Goal: Information Seeking & Learning: Learn about a topic

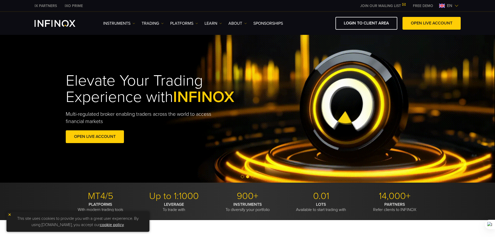
click at [421, 15] on div "Instruments Instruments Product Information TRADING" at bounding box center [247, 23] width 495 height 23
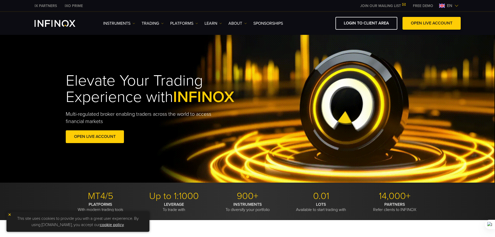
click at [421, 27] on link "OPEN LIVE ACCOUNT" at bounding box center [432, 23] width 58 height 13
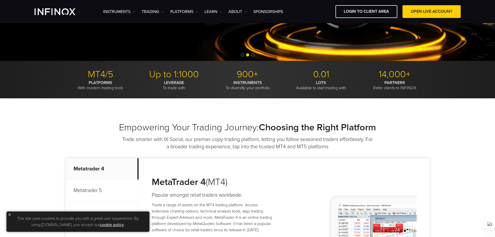
scroll to position [130, 0]
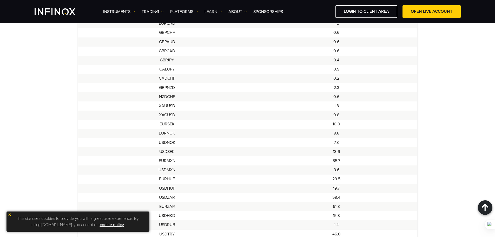
scroll to position [312, 0]
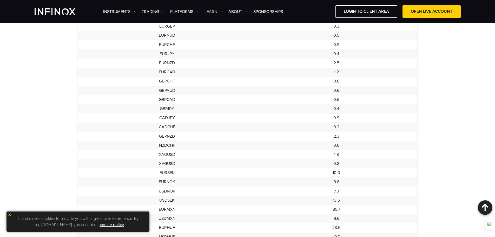
click at [213, 12] on link "Learn" at bounding box center [213, 12] width 17 height 6
click at [234, 11] on link "ABOUT" at bounding box center [238, 12] width 18 height 6
click at [178, 13] on link "PLATFORMS" at bounding box center [184, 12] width 28 height 6
click at [161, 13] on link "TRADING" at bounding box center [153, 12] width 22 height 6
click at [189, 32] on link "Account funding" at bounding box center [202, 33] width 43 height 10
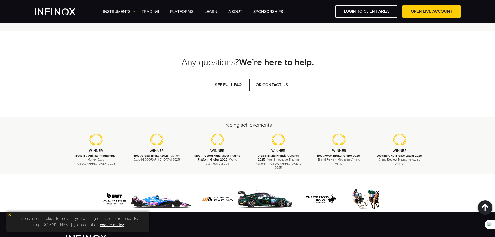
scroll to position [960, 0]
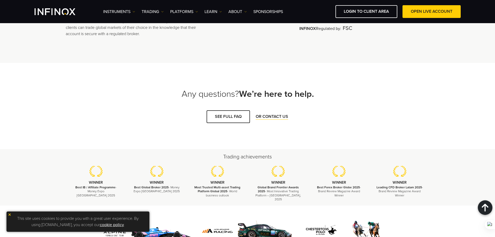
click at [130, 15] on div "Instruments Instruments Product Information TRADING Accounts" at bounding box center [282, 11] width 358 height 13
click at [129, 13] on link "Instruments" at bounding box center [119, 12] width 32 height 6
click at [133, 30] on link "Instruments" at bounding box center [125, 28] width 45 height 11
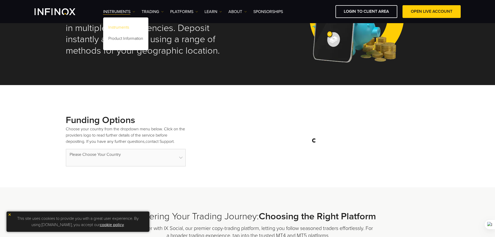
scroll to position [0, 0]
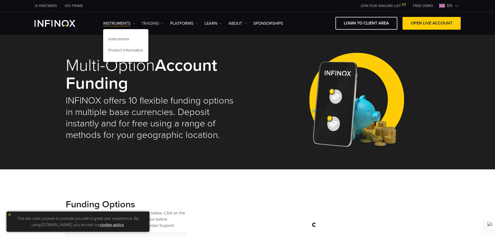
click at [153, 24] on link "TRADING" at bounding box center [153, 23] width 22 height 6
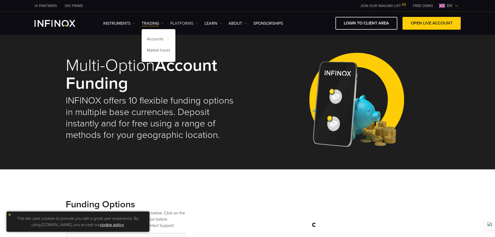
click at [178, 24] on link "PLATFORMS" at bounding box center [184, 23] width 28 height 6
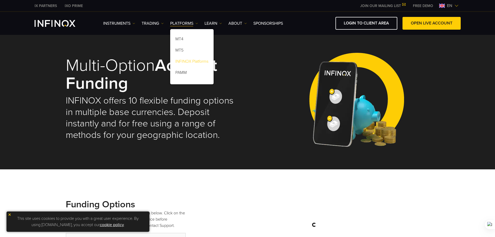
click at [194, 61] on link "INFINOX Platforms" at bounding box center [191, 62] width 43 height 11
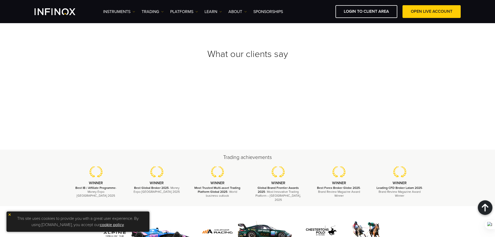
scroll to position [1430, 0]
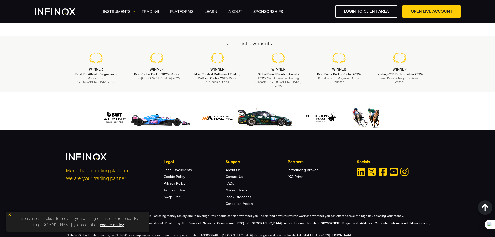
click at [243, 10] on link "ABOUT" at bounding box center [238, 12] width 18 height 6
click at [239, 25] on link "About INFINOX" at bounding box center [248, 28] width 38 height 11
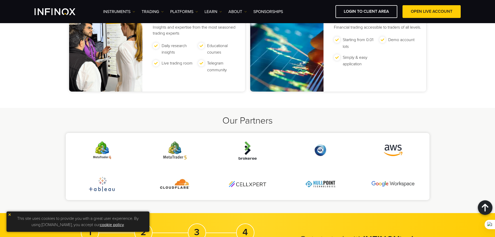
scroll to position [1144, 0]
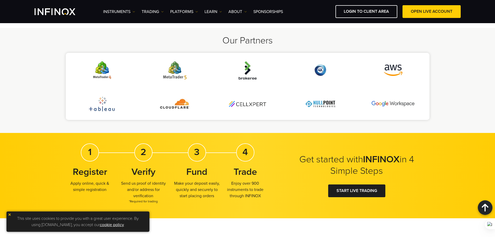
click at [191, 34] on div "Our Partners" at bounding box center [247, 80] width 495 height 105
click at [189, 7] on div "Instruments Instruments Product Information TRADING Accounts" at bounding box center [282, 11] width 358 height 13
click at [187, 9] on link "PLATFORMS" at bounding box center [184, 12] width 28 height 6
click at [246, 15] on div "Instruments Instruments Product Information TRADING Accounts" at bounding box center [282, 11] width 358 height 13
click at [240, 10] on link "ABOUT" at bounding box center [238, 12] width 18 height 6
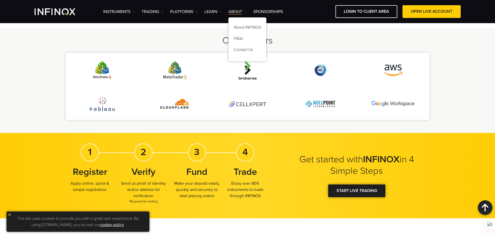
click at [329, 187] on link "START LIVE TRADING" at bounding box center [356, 190] width 57 height 13
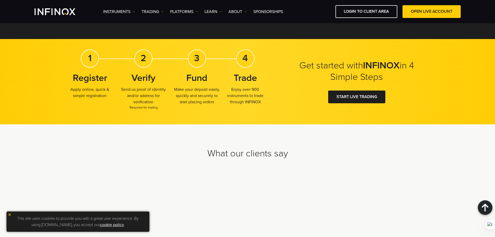
scroll to position [1326, 0]
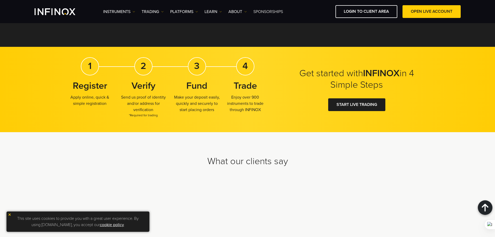
click at [260, 12] on link "SPONSORSHIPS" at bounding box center [269, 12] width 30 height 6
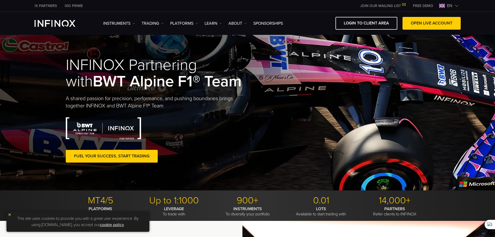
drag, startPoint x: 279, startPoint y: 90, endPoint x: 267, endPoint y: -6, distance: 97.0
click at [59, 21] on img "INFINOX Logo" at bounding box center [55, 23] width 41 height 7
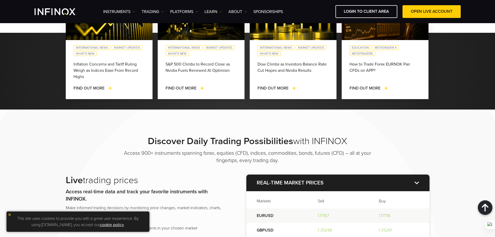
scroll to position [82, 0]
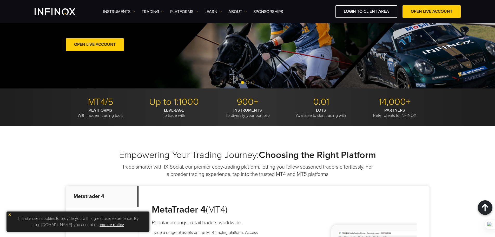
drag, startPoint x: 283, startPoint y: 110, endPoint x: 268, endPoint y: 34, distance: 77.8
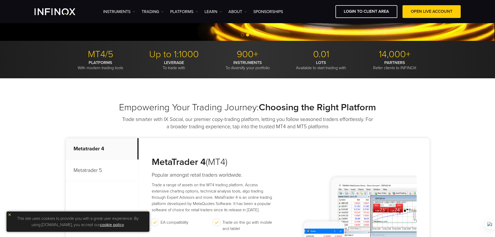
click at [188, 104] on h2 "Empowering Your Trading Journey: Choosing the Right Platform" at bounding box center [248, 107] width 364 height 11
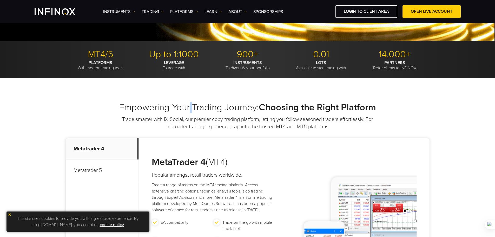
click at [188, 104] on h2 "Empowering Your Trading Journey: Choosing the Right Platform" at bounding box center [248, 107] width 364 height 11
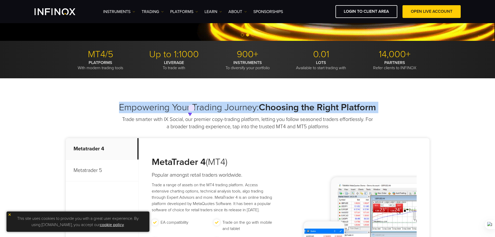
click at [188, 104] on h2 "Empowering Your Trading Journey: Choosing the Right Platform" at bounding box center [248, 107] width 364 height 11
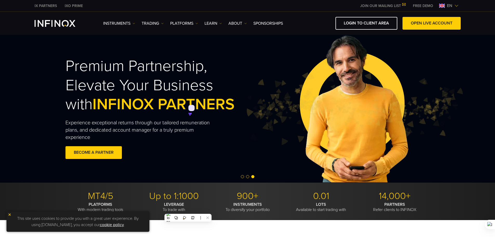
click at [147, 125] on p "Experience exceptional returns through our tailored remuneration plans, and ded…" at bounding box center [143, 130] width 154 height 22
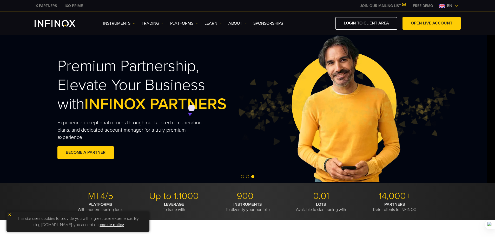
click at [236, 108] on img at bounding box center [345, 108] width 219 height 73
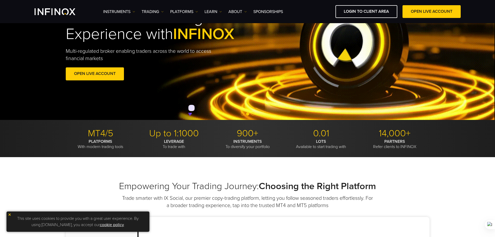
click at [186, 143] on p "LEVERAGE To trade with" at bounding box center [174, 144] width 70 height 10
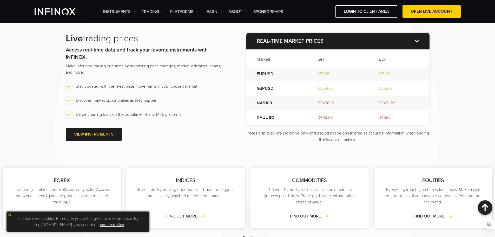
scroll to position [624, 0]
drag, startPoint x: 182, startPoint y: 114, endPoint x: 99, endPoint y: 104, distance: 83.0
click at [99, 104] on ul "Stay updated with the latest price movements in your chosen market Discover mar…" at bounding box center [146, 100] width 160 height 34
click at [179, 120] on div "Live trading prices Access real-time data and track your favorite instruments w…" at bounding box center [146, 88] width 160 height 110
drag, startPoint x: 187, startPoint y: 114, endPoint x: 190, endPoint y: 118, distance: 4.7
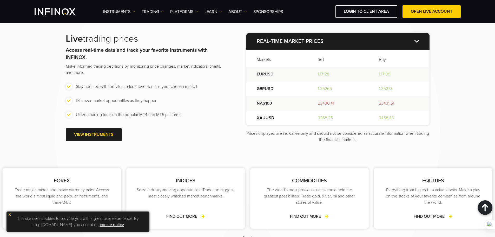
click at [190, 118] on li "Utilize charting tools on the popular MT4 and MT5 platforms" at bounding box center [146, 115] width 160 height 6
drag, startPoint x: 181, startPoint y: 115, endPoint x: 123, endPoint y: 107, distance: 58.7
click at [116, 107] on ul "Stay updated with the latest price movements in your chosen market Discover mar…" at bounding box center [146, 100] width 160 height 34
drag, startPoint x: 186, startPoint y: 115, endPoint x: 174, endPoint y: 115, distance: 11.7
click at [174, 115] on li "Utilize charting tools on the popular MT4 and MT5 platforms" at bounding box center [146, 115] width 160 height 6
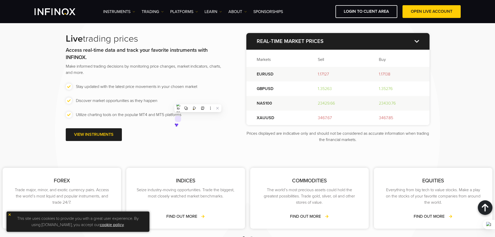
click at [182, 114] on li "Utilize charting tools on the popular MT4 and MT5 platforms" at bounding box center [146, 115] width 160 height 6
click at [147, 107] on ul "Stay updated with the latest price movements in your chosen market Discover mar…" at bounding box center [146, 100] width 160 height 34
click at [143, 101] on li "Discover market opportunities as they happen" at bounding box center [146, 101] width 160 height 6
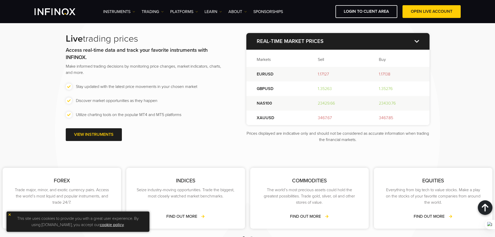
click at [143, 101] on li "Discover market opportunities as they happen" at bounding box center [146, 101] width 160 height 6
click at [144, 85] on li "Stay updated with the latest price movements in your chosen market" at bounding box center [146, 86] width 160 height 6
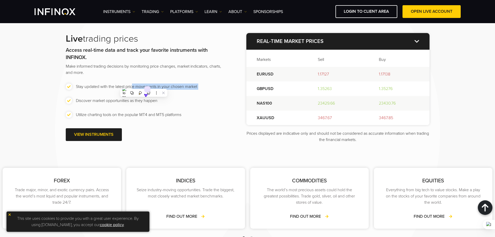
click at [144, 85] on li "Stay updated with the latest price movements in your chosen market" at bounding box center [146, 86] width 160 height 6
click at [123, 74] on p "Make informed trading decisions by monitoring price changes, market indicators,…" at bounding box center [146, 69] width 160 height 12
click at [124, 66] on p "Make informed trading decisions by monitoring price changes, market indicators,…" at bounding box center [146, 69] width 160 height 12
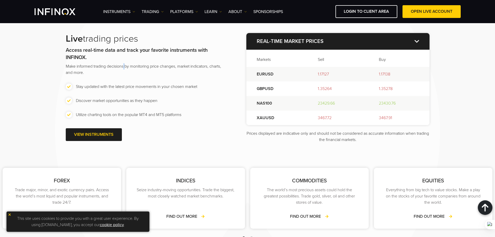
click at [124, 66] on p "Make informed trading decisions by monitoring price changes, market indicators,…" at bounding box center [146, 69] width 160 height 12
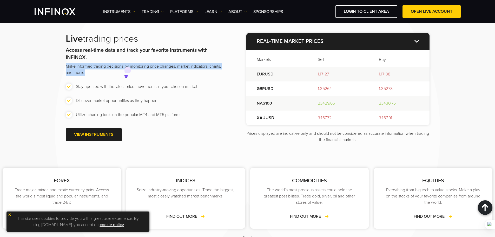
click at [124, 66] on p "Make informed trading decisions by monitoring price changes, market indicators,…" at bounding box center [146, 69] width 160 height 12
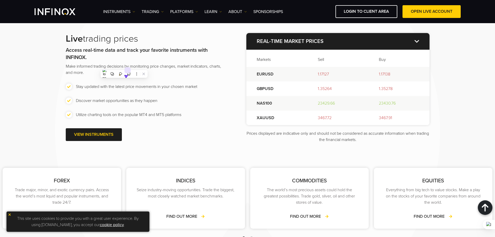
click at [115, 56] on p "Access real-time data and track your favorite instruments with INFINOX." at bounding box center [146, 54] width 160 height 15
click at [115, 47] on strong "Access real-time data and track your favorite instruments with INFINOX." at bounding box center [137, 54] width 142 height 14
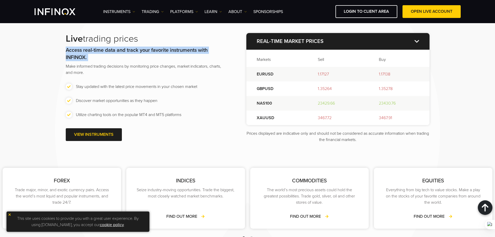
click at [115, 47] on strong "Access real-time data and track your favorite instruments with INFINOX." at bounding box center [137, 54] width 142 height 14
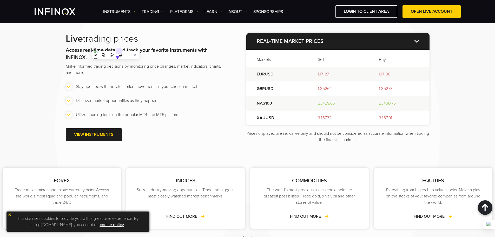
click at [154, 39] on h2 "Live trading prices" at bounding box center [146, 38] width 160 height 11
click at [126, 36] on h2 "Live trading prices" at bounding box center [146, 38] width 160 height 11
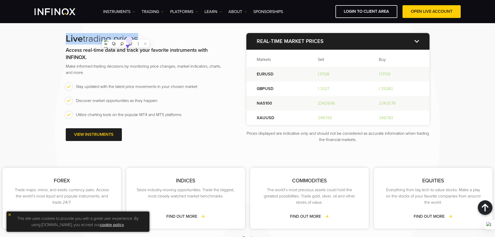
click at [153, 36] on h2 "Live trading prices" at bounding box center [146, 38] width 160 height 11
drag, startPoint x: 153, startPoint y: 36, endPoint x: 143, endPoint y: 31, distance: 11.6
click at [143, 31] on div "Discover Daily Trading Possibilities with INFINOX Access 900+ instruments spann…" at bounding box center [248, 68] width 374 height 149
click at [158, 30] on div "Discover Daily Trading Possibilities with INFINOX Access 900+ instruments spann…" at bounding box center [248, 68] width 374 height 149
click at [159, 30] on div "Discover Daily Trading Possibilities with INFINOX Access 900+ instruments spann…" at bounding box center [248, 68] width 374 height 149
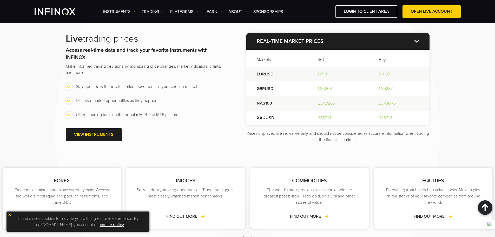
click at [159, 32] on div "Discover Daily Trading Possibilities with INFINOX Access 900+ instruments spann…" at bounding box center [248, 68] width 374 height 149
drag, startPoint x: 159, startPoint y: 32, endPoint x: 140, endPoint y: 32, distance: 18.7
click at [140, 32] on div "Discover Daily Trading Possibilities with INFINOX Access 900+ instruments spann…" at bounding box center [248, 68] width 374 height 149
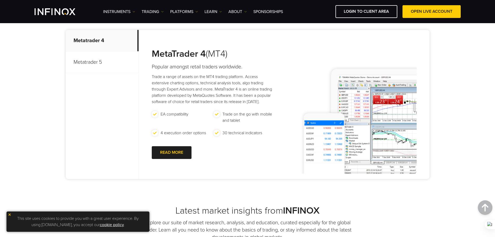
scroll to position [208, 0]
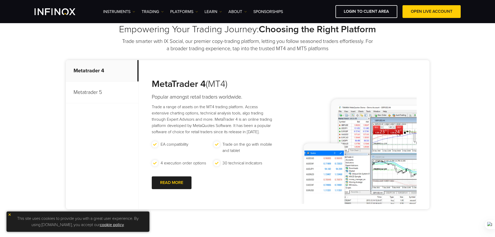
click at [103, 95] on p "Metatrader 5" at bounding box center [102, 93] width 73 height 22
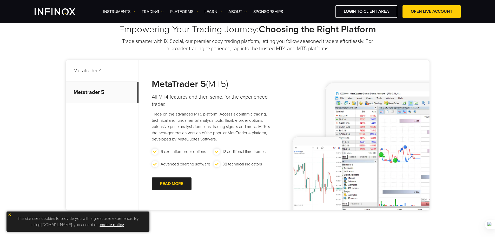
click at [95, 63] on p "Metatrader 4" at bounding box center [102, 71] width 73 height 22
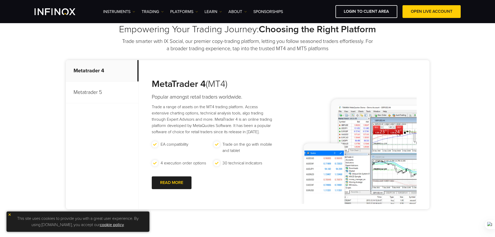
click at [102, 89] on p "Metatrader 5" at bounding box center [102, 93] width 73 height 22
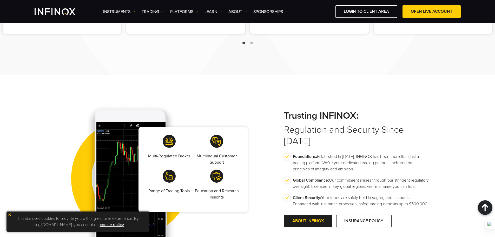
scroll to position [884, 0]
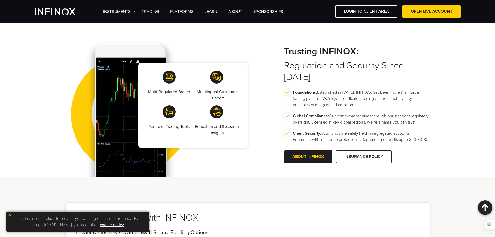
drag, startPoint x: 285, startPoint y: 55, endPoint x: 418, endPoint y: 131, distance: 153.6
click at [442, 152] on div "Multi-Regulated Broker Multilingual Customer Support Range of Trading Tools Edu…" at bounding box center [247, 93] width 495 height 166
click at [412, 125] on li "Global Compliance: Our commitment shines through our stringent regulatory overs…" at bounding box center [357, 121] width 146 height 17
drag, startPoint x: 431, startPoint y: 137, endPoint x: 381, endPoint y: 119, distance: 52.5
click at [381, 119] on div "Multi-Regulated Broker Multilingual Customer Support Range of Trading Tools Edu…" at bounding box center [248, 105] width 374 height 143
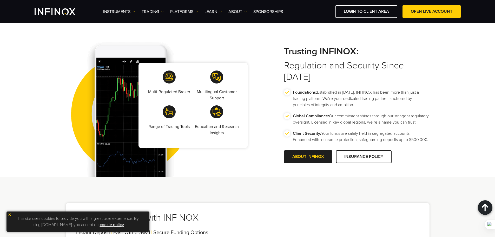
drag, startPoint x: 283, startPoint y: 52, endPoint x: 286, endPoint y: 53, distance: 2.7
click at [286, 53] on div "Multi-Regulated Broker Multilingual Customer Support Range of Trading Tools Edu…" at bounding box center [248, 105] width 374 height 143
drag, startPoint x: 286, startPoint y: 53, endPoint x: 430, endPoint y: 138, distance: 167.9
click at [430, 138] on div "Multi-Regulated Broker Multilingual Customer Support Range of Trading Tools Edu…" at bounding box center [248, 105] width 374 height 143
click at [416, 123] on li "Global Compliance: Our commitment shines through our stringent regulatory overs…" at bounding box center [357, 121] width 146 height 17
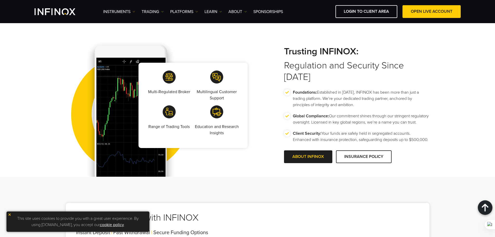
click at [415, 121] on p "Global Compliance: Our commitment shines through our stringent regulatory overs…" at bounding box center [361, 119] width 137 height 12
click at [391, 113] on p "Global Compliance: Our commitment shines through our stringent regulatory overs…" at bounding box center [361, 119] width 137 height 12
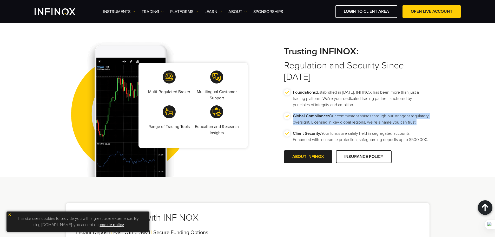
click at [391, 113] on p "Global Compliance: Our commitment shines through our stringent regulatory overs…" at bounding box center [361, 119] width 137 height 12
click at [388, 113] on p "Global Compliance: Our commitment shines through our stringent regulatory overs…" at bounding box center [361, 119] width 137 height 12
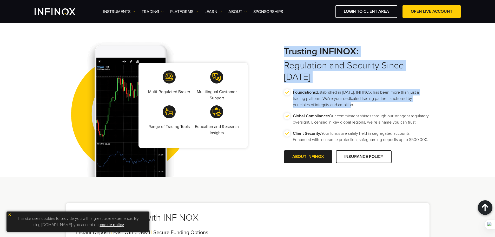
drag, startPoint x: 354, startPoint y: 94, endPoint x: 277, endPoint y: 48, distance: 90.2
click at [277, 48] on div "Multi-Regulated Broker Multilingual Customer Support Range of Trading Tools Edu…" at bounding box center [248, 105] width 374 height 143
click at [285, 54] on strong "Trusting INFINOX:" at bounding box center [357, 51] width 146 height 11
drag, startPoint x: 285, startPoint y: 54, endPoint x: 429, endPoint y: 137, distance: 166.2
click at [429, 137] on div "Trusting INFINOX: Regulation and Security Since [DATE] Foundations: Established…" at bounding box center [357, 105] width 146 height 119
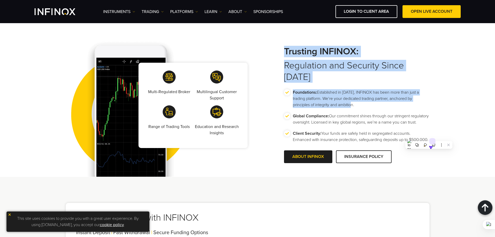
click at [423, 130] on p "Client Security: Your funds are safely held in segregated accounts. Enhanced wi…" at bounding box center [361, 136] width 137 height 12
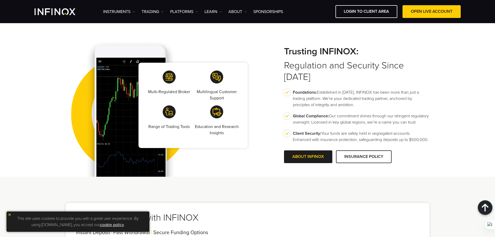
click at [424, 126] on li "Global Compliance: Our commitment shines through our stringent regulatory overs…" at bounding box center [357, 121] width 146 height 17
drag, startPoint x: 424, startPoint y: 126, endPoint x: 429, endPoint y: 130, distance: 6.8
click at [428, 130] on p "Client Security: Your funds are safely held in segregated accounts. Enhanced wi…" at bounding box center [361, 136] width 137 height 12
click at [439, 126] on div "Multi-Regulated Broker Multilingual Customer Support Range of Trading Tools Edu…" at bounding box center [247, 93] width 495 height 166
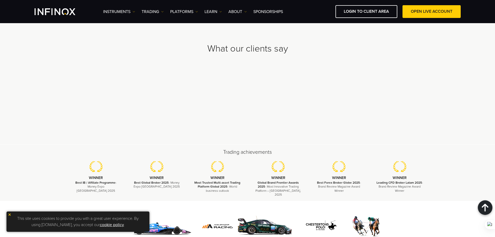
scroll to position [1571, 0]
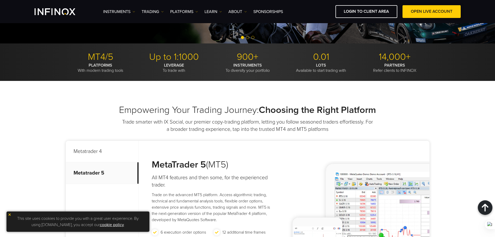
scroll to position [0, 0]
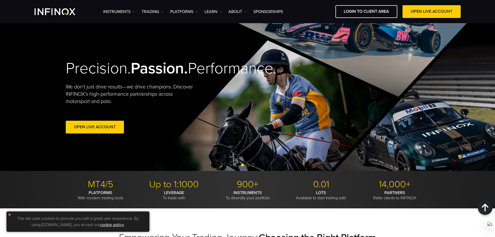
drag, startPoint x: 418, startPoint y: 113, endPoint x: 429, endPoint y: 13, distance: 101.3
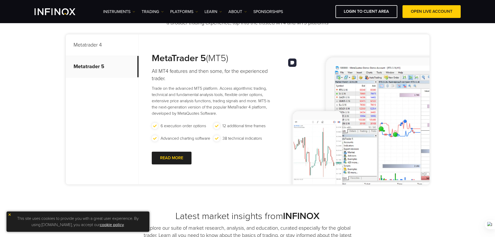
scroll to position [234, 0]
click at [218, 126] on li "12 additional time frames" at bounding box center [245, 128] width 62 height 12
click at [203, 115] on p "Trade on the advanced MT5 platform. Access algorithmic trading, technical and f…" at bounding box center [214, 100] width 124 height 31
click at [213, 113] on p "Trade on the advanced MT5 platform. Access algorithmic trading, technical and f…" at bounding box center [214, 100] width 124 height 31
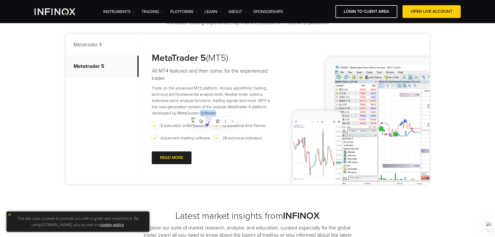
click at [214, 112] on p "Trade on the advanced MT5 platform. Access algorithmic trading, technical and f…" at bounding box center [214, 100] width 124 height 31
click at [220, 114] on p "Trade on the advanced MT5 platform. Access algorithmic trading, technical and f…" at bounding box center [214, 100] width 124 height 31
click at [215, 113] on p "Trade on the advanced MT5 platform. Access algorithmic trading, technical and f…" at bounding box center [214, 100] width 124 height 31
click at [215, 112] on p "Trade on the advanced MT5 platform. Access algorithmic trading, technical and f…" at bounding box center [214, 100] width 124 height 31
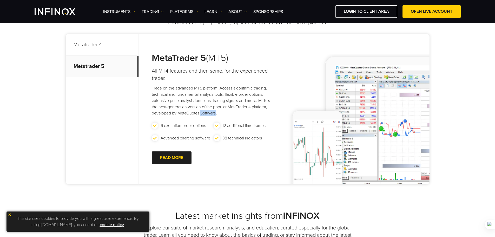
click at [215, 112] on p "Trade on the advanced MT5 platform. Access algorithmic trading, technical and f…" at bounding box center [214, 100] width 124 height 31
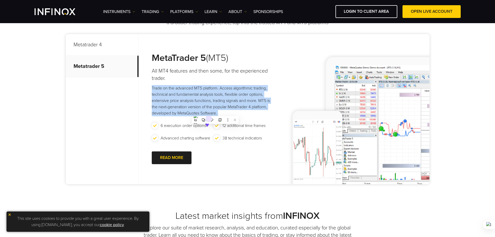
click at [215, 112] on p "Trade on the advanced MT5 platform. Access algorithmic trading, technical and f…" at bounding box center [214, 100] width 124 height 31
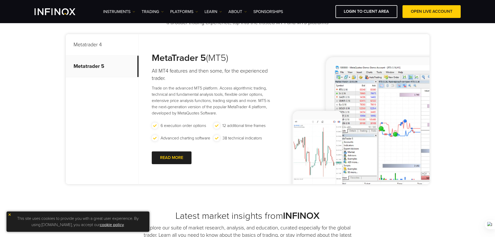
click at [218, 110] on p "Trade on the advanced MT5 platform. Access algorithmic trading, technical and f…" at bounding box center [214, 100] width 124 height 31
click at [223, 111] on p "Trade on the advanced MT5 platform. Access algorithmic trading, technical and f…" at bounding box center [214, 100] width 124 height 31
drag, startPoint x: 223, startPoint y: 111, endPoint x: 217, endPoint y: 106, distance: 7.4
click at [217, 106] on p "Trade on the advanced MT5 platform. Access algorithmic trading, technical and f…" at bounding box center [214, 100] width 124 height 31
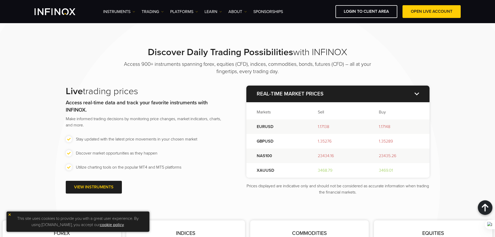
scroll to position [598, 0]
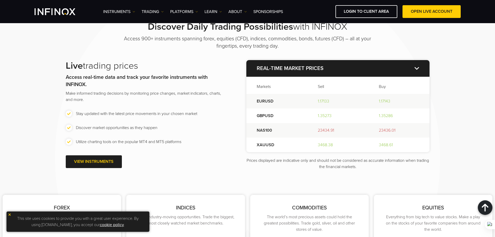
drag, startPoint x: 186, startPoint y: 139, endPoint x: 182, endPoint y: 141, distance: 4.0
click at [182, 141] on li "Utilize charting tools on the popular MT4 and MT5 platforms" at bounding box center [146, 142] width 160 height 6
click at [176, 117] on ul "Stay updated with the latest price movements in your chosen market Discover mar…" at bounding box center [146, 128] width 160 height 34
click at [181, 142] on li "Utilize charting tools on the popular MT4 and MT5 platforms" at bounding box center [146, 142] width 160 height 6
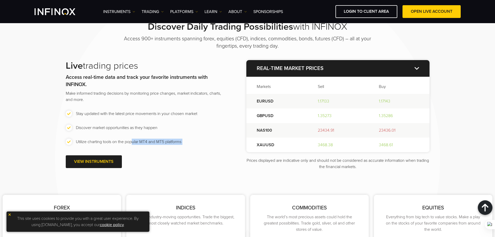
click at [181, 142] on li "Utilize charting tools on the popular MT4 and MT5 platforms" at bounding box center [146, 142] width 160 height 6
click at [188, 128] on li "Discover market opportunities as they happen" at bounding box center [146, 128] width 160 height 6
click at [167, 96] on p "Make informed trading decisions by monitoring price changes, market indicators,…" at bounding box center [146, 96] width 160 height 12
click at [166, 95] on p "Make informed trading decisions by monitoring price changes, market indicators,…" at bounding box center [146, 96] width 160 height 12
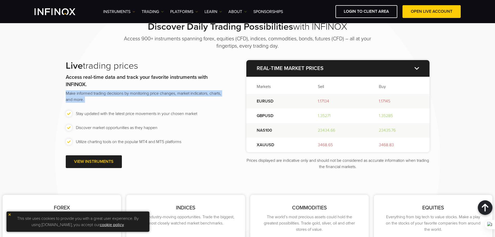
click at [166, 95] on p "Make informed trading decisions by monitoring price changes, market indicators,…" at bounding box center [146, 96] width 160 height 12
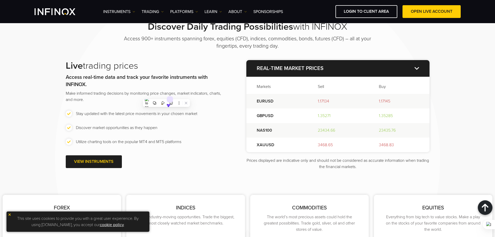
click at [184, 86] on p "Access real-time data and track your favorite instruments with INFINOX." at bounding box center [146, 81] width 160 height 15
click at [153, 111] on li "Stay updated with the latest price movements in your chosen market" at bounding box center [146, 114] width 160 height 6
click at [173, 99] on p "Make informed trading decisions by monitoring price changes, market indicators,…" at bounding box center [146, 96] width 160 height 12
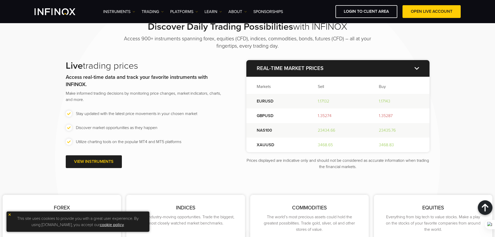
click at [163, 113] on li "Stay updated with the latest price movements in your chosen market" at bounding box center [146, 114] width 160 height 6
click at [183, 99] on p "Make informed trading decisions by monitoring price changes, market indicators,…" at bounding box center [146, 96] width 160 height 12
click at [147, 126] on li "Discover market opportunities as they happen" at bounding box center [146, 128] width 160 height 6
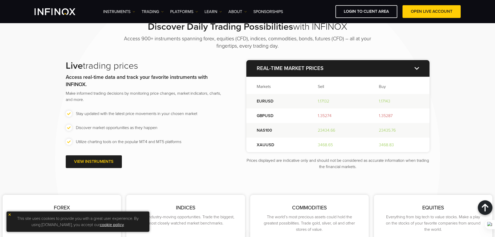
click at [147, 126] on li "Discover market opportunities as they happen" at bounding box center [146, 128] width 160 height 6
click at [164, 100] on p "Make informed trading decisions by monitoring price changes, market indicators,…" at bounding box center [146, 96] width 160 height 12
click at [128, 141] on li "Utilize charting tools on the popular MT4 and MT5 platforms" at bounding box center [146, 142] width 160 height 6
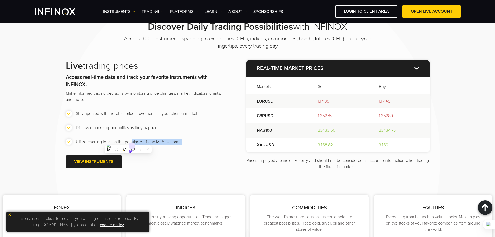
click at [128, 141] on li "Utilize charting tools on the popular MT4 and MT5 platforms" at bounding box center [146, 142] width 160 height 6
click at [172, 70] on h2 "Live trading prices" at bounding box center [146, 65] width 160 height 11
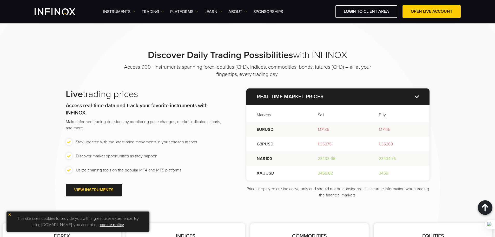
scroll to position [520, 0]
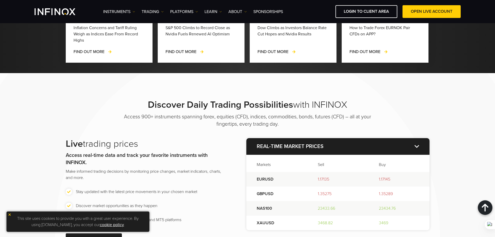
click at [200, 104] on strong "Discover Daily Trading Possibilities" at bounding box center [220, 104] width 145 height 11
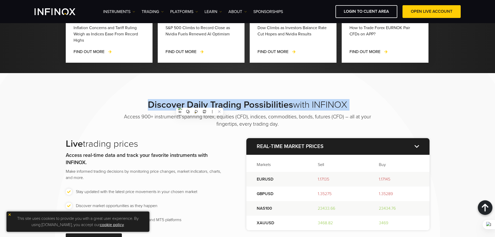
click at [200, 104] on strong "Discover Daily Trading Possibilities" at bounding box center [220, 104] width 145 height 11
click at [242, 93] on div "Discover Daily Trading Possibilities with INFINOX Access 900+ instruments spann…" at bounding box center [247, 223] width 495 height 301
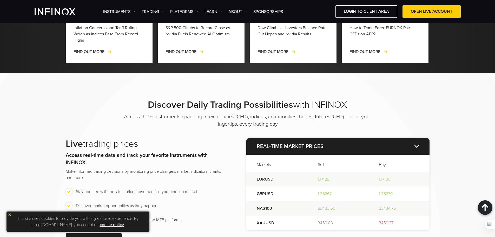
click at [228, 107] on strong "Discover Daily Trading Possibilities" at bounding box center [220, 104] width 145 height 11
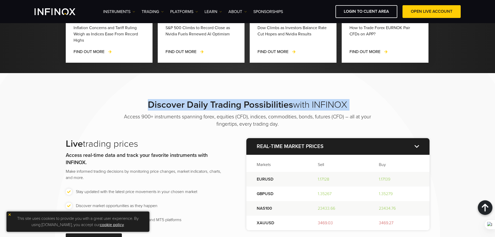
click at [228, 107] on strong "Discover Daily Trading Possibilities" at bounding box center [220, 104] width 145 height 11
click at [231, 89] on div "Discover Daily Trading Possibilities with INFINOX Access 900+ instruments spann…" at bounding box center [247, 223] width 495 height 301
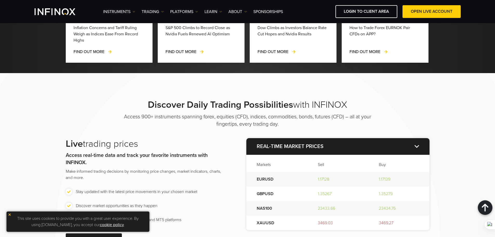
click at [228, 103] on strong "Discover Daily Trading Possibilities" at bounding box center [220, 104] width 145 height 11
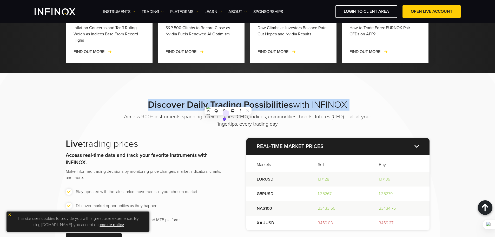
click at [228, 103] on strong "Discover Daily Trading Possibilities" at bounding box center [220, 104] width 145 height 11
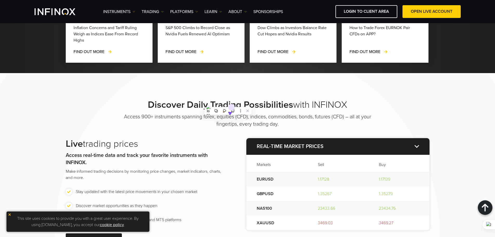
click at [183, 106] on strong "Discover Daily Trading Possibilities" at bounding box center [220, 104] width 145 height 11
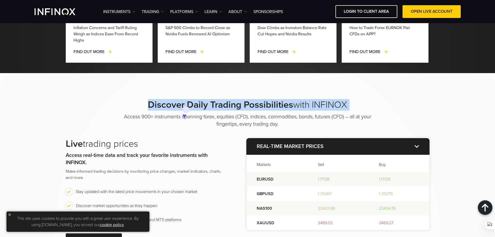
click at [183, 106] on strong "Discover Daily Trading Possibilities" at bounding box center [220, 104] width 145 height 11
click at [190, 104] on strong "Discover Daily Trading Possibilities" at bounding box center [220, 104] width 145 height 11
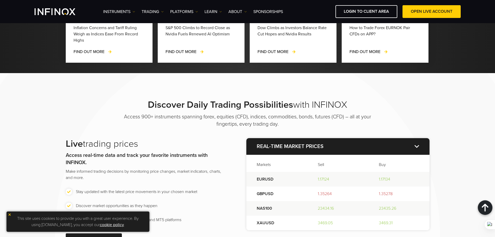
scroll to position [572, 0]
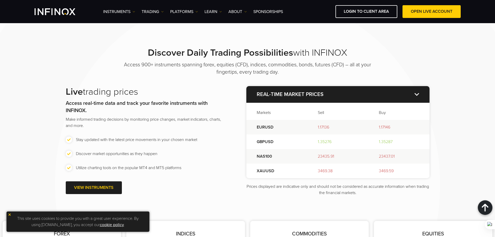
click at [215, 119] on p "Make informed trading decisions by monitoring price changes, market indicators,…" at bounding box center [146, 122] width 160 height 12
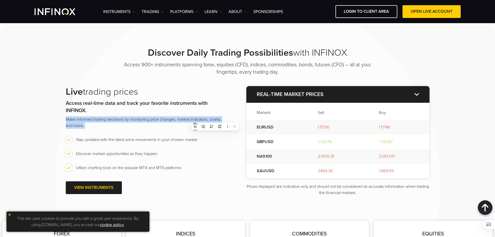
click at [215, 119] on p "Make informed trading decisions by monitoring price changes, market indicators,…" at bounding box center [146, 122] width 160 height 12
click at [203, 118] on p "Make informed trading decisions by monitoring price changes, market indicators,…" at bounding box center [146, 122] width 160 height 12
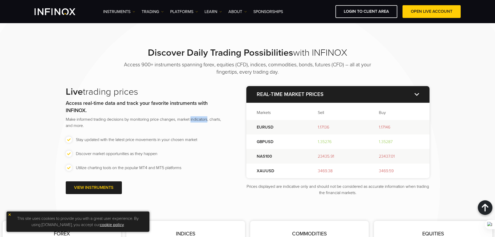
click at [203, 118] on p "Make informed trading decisions by monitoring price changes, market indicators,…" at bounding box center [146, 122] width 160 height 12
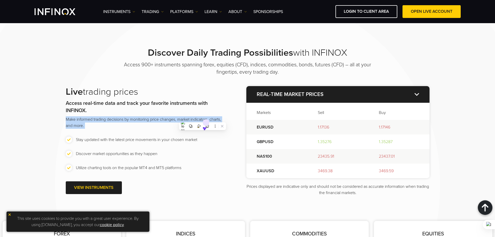
click at [193, 116] on p "Make informed trading decisions by monitoring price changes, market indicators,…" at bounding box center [146, 122] width 160 height 12
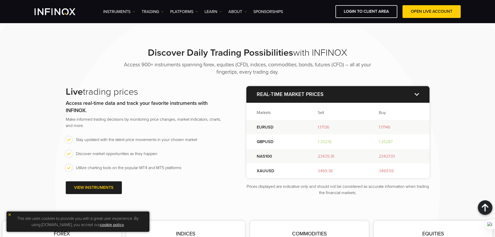
click at [180, 118] on p "Make informed trading decisions by monitoring price changes, market indicators,…" at bounding box center [146, 122] width 160 height 12
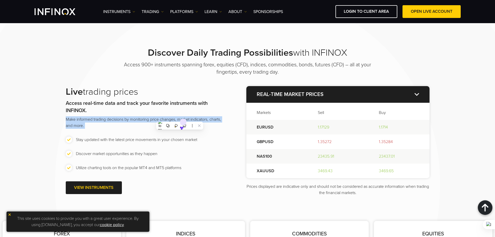
click at [145, 118] on p "Make informed trading decisions by monitoring price changes, market indicators,…" at bounding box center [146, 122] width 160 height 12
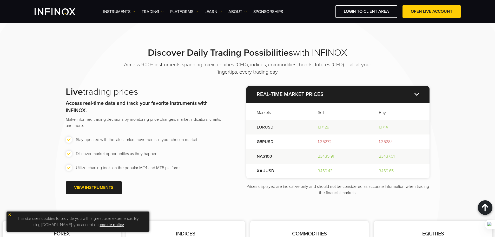
click at [145, 118] on p "Make informed trading decisions by monitoring price changes, market indicators,…" at bounding box center [146, 122] width 160 height 12
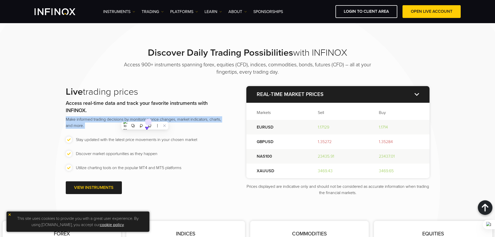
click at [145, 118] on p "Make informed trading decisions by monitoring price changes, market indicators,…" at bounding box center [146, 122] width 160 height 12
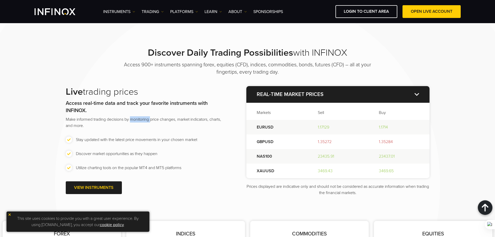
click at [145, 118] on p "Make informed trading decisions by monitoring price changes, market indicators,…" at bounding box center [146, 122] width 160 height 12
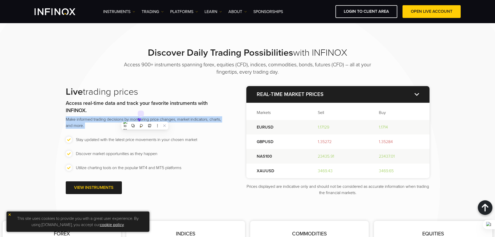
click at [145, 118] on p "Make informed trading decisions by monitoring price changes, market indicators,…" at bounding box center [146, 122] width 160 height 12
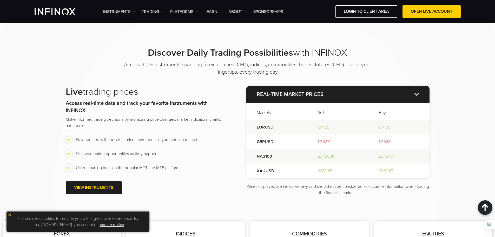
click at [145, 118] on p "Make informed trading decisions by monitoring price changes, market indicators,…" at bounding box center [146, 122] width 160 height 12
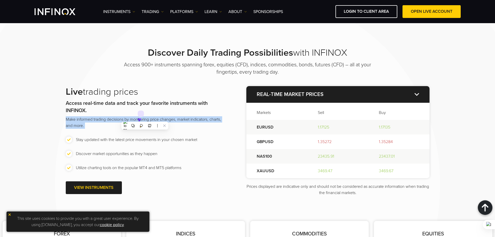
click at [145, 118] on p "Make informed trading decisions by monitoring price changes, market indicators,…" at bounding box center [146, 122] width 160 height 12
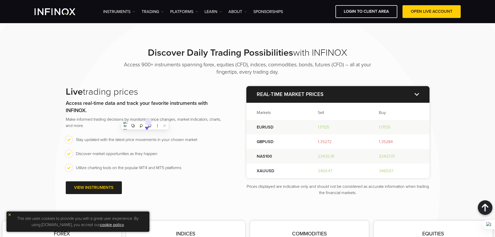
click at [122, 109] on p "Access real-time data and track your favorite instruments with INFINOX." at bounding box center [146, 107] width 160 height 15
click at [118, 105] on strong "Access real-time data and track your favorite instruments with INFINOX." at bounding box center [137, 107] width 142 height 14
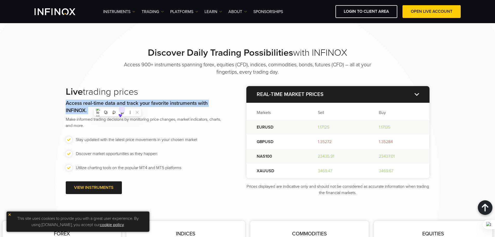
click at [118, 105] on strong "Access real-time data and track your favorite instruments with INFINOX." at bounding box center [137, 107] width 142 height 14
click at [92, 100] on p "Access real-time data and track your favorite instruments with INFINOX." at bounding box center [146, 107] width 160 height 15
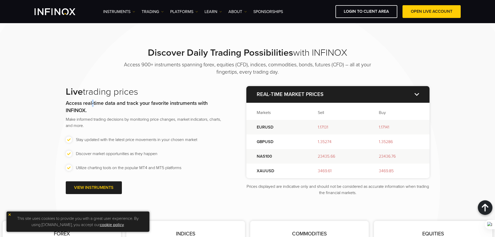
click at [92, 100] on p "Access real-time data and track your favorite instruments with INFINOX." at bounding box center [146, 107] width 160 height 15
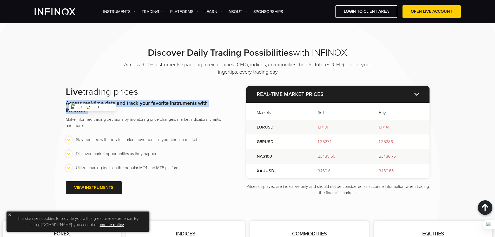
click at [92, 100] on p "Access real-time data and track your favorite instruments with INFINOX." at bounding box center [146, 107] width 160 height 15
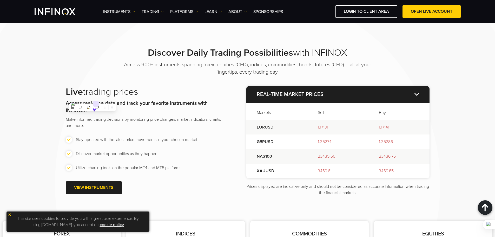
click at [87, 91] on h2 "Live trading prices" at bounding box center [146, 91] width 160 height 11
click at [96, 70] on div "Discover Daily Trading Possibilities with INFINOX Access 900+ instruments spann…" at bounding box center [248, 121] width 374 height 149
click at [154, 167] on li "Utilize charting tools on the popular MT4 and MT5 platforms" at bounding box center [146, 168] width 160 height 6
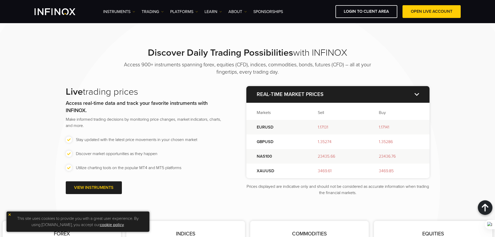
click at [154, 167] on li "Utilize charting tools on the popular MT4 and MT5 platforms" at bounding box center [146, 168] width 160 height 6
click at [134, 153] on li "Discover market opportunities as they happen" at bounding box center [146, 154] width 160 height 6
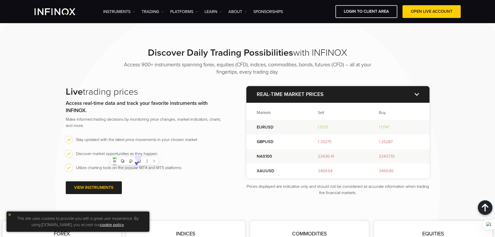
click at [141, 140] on li "Stay updated with the latest price movements in your chosen market" at bounding box center [146, 140] width 160 height 6
click at [139, 122] on p "Make informed trading decisions by monitoring price changes, market indicators,…" at bounding box center [146, 122] width 160 height 12
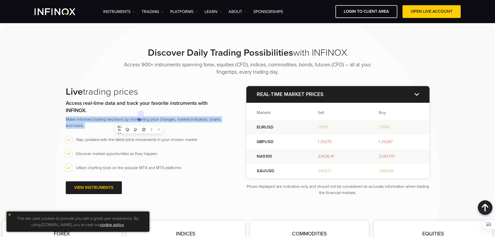
click at [139, 122] on p "Make informed trading decisions by monitoring price changes, market indicators,…" at bounding box center [146, 122] width 160 height 12
click at [138, 121] on p "Make informed trading decisions by monitoring price changes, market indicators,…" at bounding box center [146, 122] width 160 height 12
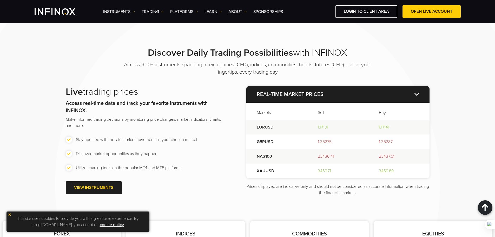
click at [137, 105] on strong "Access real-time data and track your favorite instruments with INFINOX." at bounding box center [137, 107] width 142 height 14
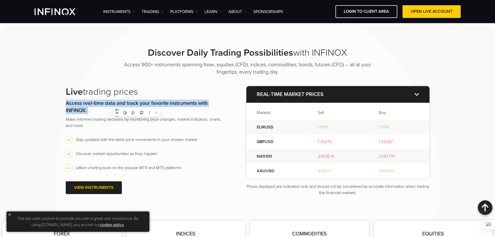
click at [137, 105] on strong "Access real-time data and track your favorite instruments with INFINOX." at bounding box center [137, 107] width 142 height 14
click at [158, 103] on strong "Access real-time data and track your favorite instruments with INFINOX." at bounding box center [137, 107] width 142 height 14
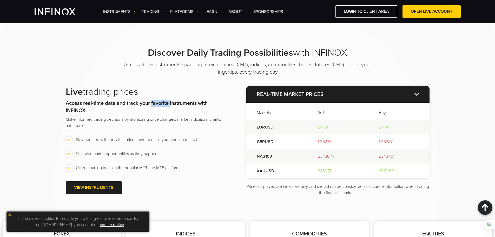
click at [158, 103] on strong "Access real-time data and track your favorite instruments with INFINOX." at bounding box center [137, 107] width 142 height 14
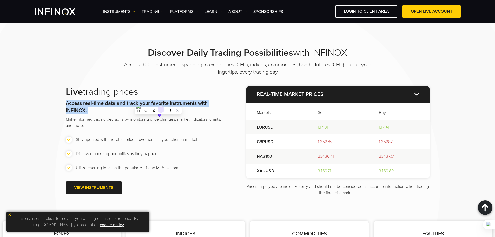
click at [158, 103] on strong "Access real-time data and track your favorite instruments with INFINOX." at bounding box center [137, 107] width 142 height 14
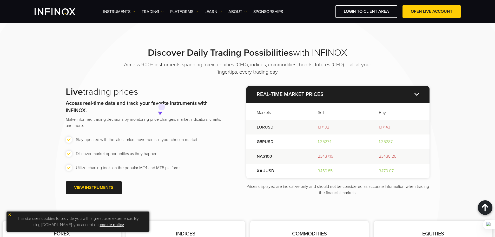
click at [160, 87] on h2 "Live trading prices" at bounding box center [146, 91] width 160 height 11
click at [157, 103] on strong "Access real-time data and track your favorite instruments with INFINOX." at bounding box center [137, 107] width 142 height 14
click at [162, 84] on div "Discover Daily Trading Possibilities with INFINOX Access 900+ instruments spann…" at bounding box center [248, 121] width 374 height 149
click at [176, 102] on strong "Access real-time data and track your favorite instruments with INFINOX." at bounding box center [137, 107] width 142 height 14
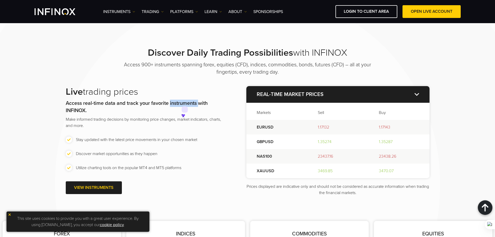
click at [176, 102] on strong "Access real-time data and track your favorite instruments with INFINOX." at bounding box center [137, 107] width 142 height 14
click at [173, 86] on h2 "Live trading prices" at bounding box center [146, 91] width 160 height 11
click at [172, 102] on strong "Access real-time data and track your favorite instruments with INFINOX." at bounding box center [137, 107] width 142 height 14
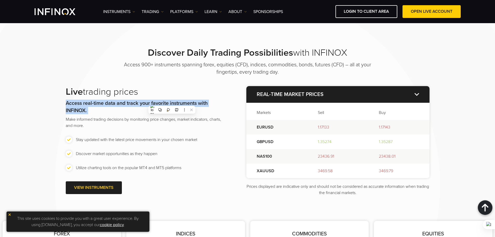
click at [172, 102] on strong "Access real-time data and track your favorite instruments with INFINOX." at bounding box center [137, 107] width 142 height 14
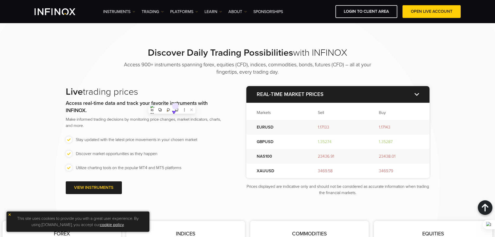
click at [163, 71] on p "Access 900+ instruments spanning forex, equities (CFD), indices, commodities, b…" at bounding box center [248, 68] width 260 height 15
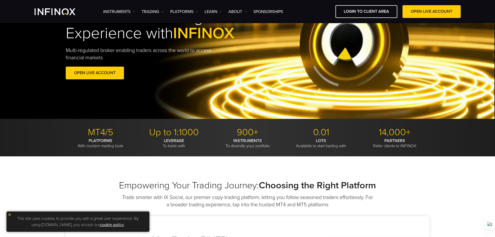
scroll to position [0, 0]
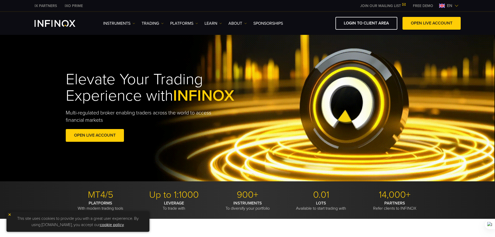
click at [181, 93] on span "INFINOX" at bounding box center [203, 95] width 61 height 19
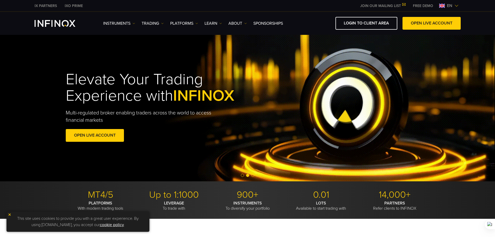
click at [181, 93] on div "Elevate Your Trading Experience with INFINOX Multi-regulated broker enabling tr…" at bounding box center [248, 107] width 374 height 88
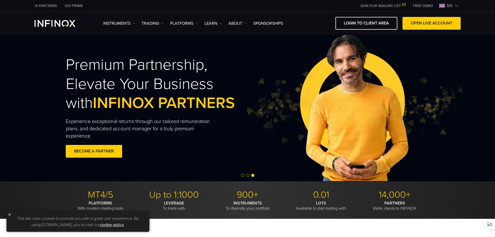
click at [181, 93] on div "Premium Partnership, Elevate Your Business with INFINOX PARTNERS Experience exc…" at bounding box center [247, 108] width 495 height 148
click at [181, 93] on h2 "Premium Partnership, Elevate Your Business with INFINOX PARTNERS" at bounding box center [162, 83] width 193 height 57
click at [180, 88] on h2 "Premium Partnership, Elevate Your Business with INFINOX PARTNERS" at bounding box center [162, 83] width 193 height 57
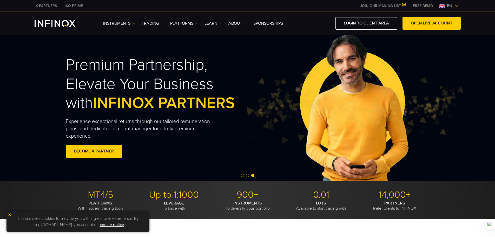
click at [180, 88] on h2 "Premium Partnership, Elevate Your Business with INFINOX PARTNERS" at bounding box center [162, 83] width 193 height 57
click at [180, 111] on h2 "Premium Partnership, Elevate Your Business with INFINOX PARTNERS" at bounding box center [162, 83] width 193 height 57
click at [193, 114] on div "Premium Partnership, Elevate Your Business with INFINOX PARTNERS Experience exc…" at bounding box center [162, 108] width 193 height 120
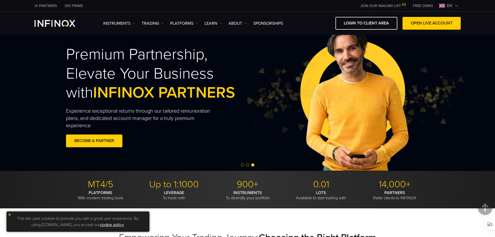
drag, startPoint x: 233, startPoint y: 98, endPoint x: 253, endPoint y: 6, distance: 93.8
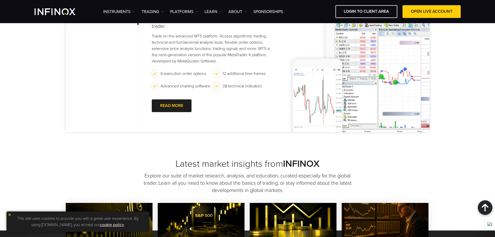
scroll to position [364, 0]
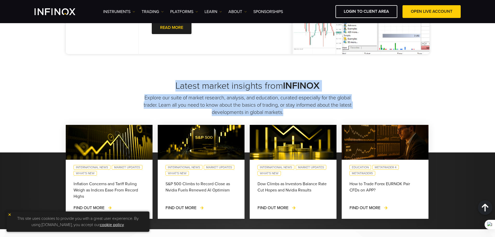
drag, startPoint x: 176, startPoint y: 85, endPoint x: 308, endPoint y: 115, distance: 136.3
click at [308, 115] on div "Latest market insights from INFINOX Explore our suite of market research, analy…" at bounding box center [248, 98] width 374 height 36
click at [289, 103] on p "Explore our suite of market research, analysis, and education, curated especial…" at bounding box center [248, 105] width 210 height 22
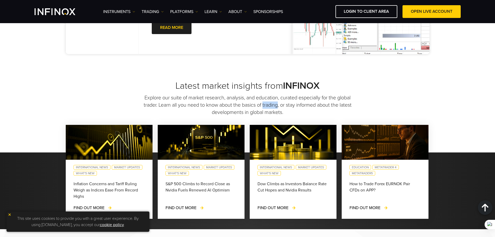
click at [289, 103] on p "Explore our suite of market research, analysis, and education, curated especial…" at bounding box center [248, 105] width 210 height 22
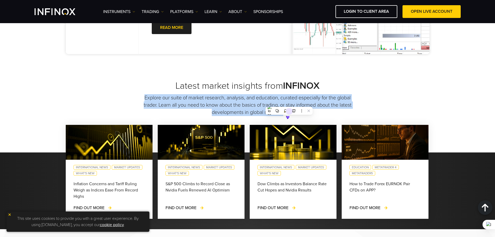
click at [289, 103] on p "Explore our suite of market research, analysis, and education, curated especial…" at bounding box center [248, 105] width 210 height 22
drag, startPoint x: 289, startPoint y: 103, endPoint x: 281, endPoint y: 99, distance: 9.1
click at [281, 99] on p "Explore our suite of market research, analysis, and education, curated especial…" at bounding box center [248, 105] width 210 height 22
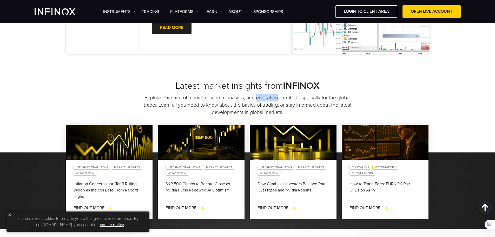
click at [281, 99] on p "Explore our suite of market research, analysis, and education, curated especial…" at bounding box center [248, 105] width 210 height 22
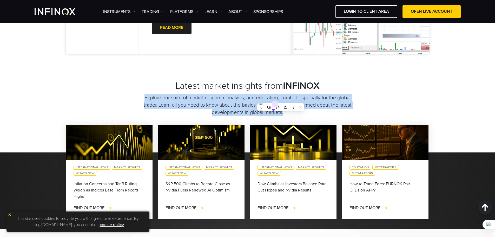
click at [281, 99] on p "Explore our suite of market research, analysis, and education, curated especial…" at bounding box center [248, 105] width 210 height 22
click at [273, 94] on p "Explore our suite of market research, analysis, and education, curated especial…" at bounding box center [248, 105] width 210 height 22
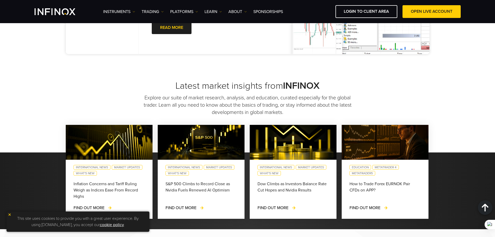
click at [255, 82] on h2 "Latest market insights from INFINOX" at bounding box center [248, 85] width 364 height 11
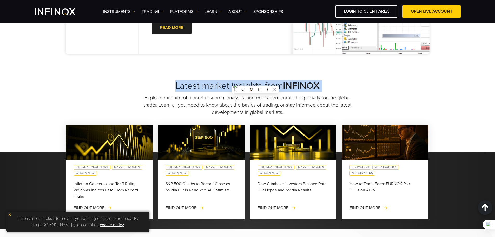
click at [255, 82] on h2 "Latest market insights from INFINOX" at bounding box center [248, 85] width 364 height 11
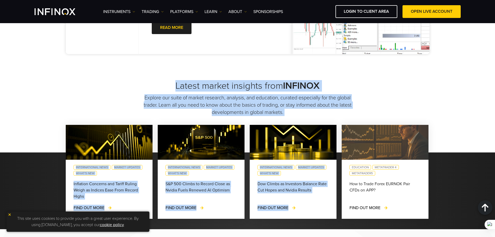
drag, startPoint x: 172, startPoint y: 81, endPoint x: 368, endPoint y: 133, distance: 203.7
click at [368, 133] on div "Latest market insights from INFINOX Explore our suite of market research, analy…" at bounding box center [247, 154] width 495 height 149
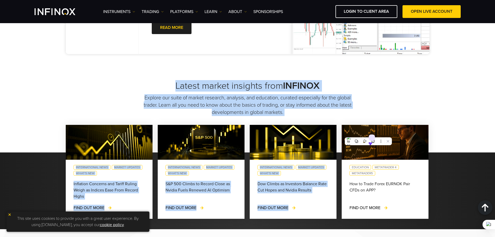
click at [314, 112] on p "Explore our suite of market research, analysis, and education, curated especial…" at bounding box center [248, 105] width 210 height 22
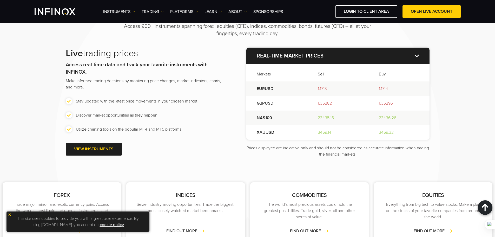
scroll to position [598, 0]
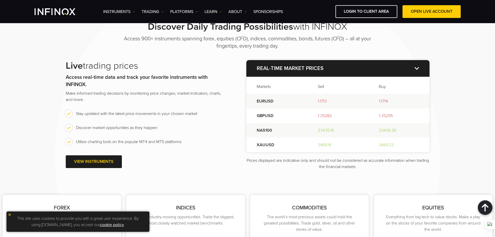
click at [207, 79] on strong "Access real-time data and track your favorite instruments with INFINOX." at bounding box center [137, 81] width 142 height 14
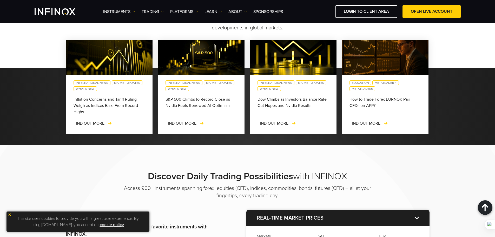
scroll to position [416, 0]
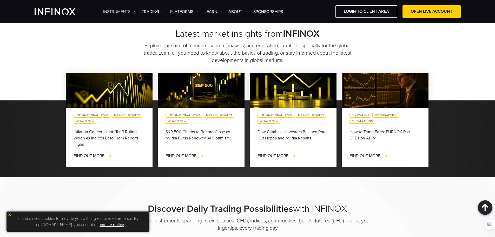
click at [129, 11] on link "Instruments" at bounding box center [119, 12] width 32 height 6
click at [167, 59] on p "Explore our suite of market research, analysis, and education, curated especial…" at bounding box center [248, 53] width 210 height 22
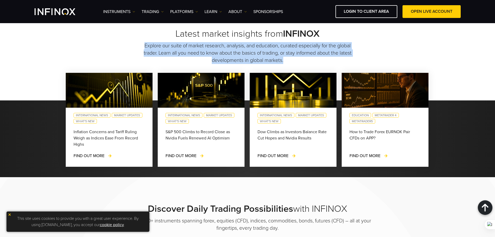
drag, startPoint x: 149, startPoint y: 43, endPoint x: 314, endPoint y: 62, distance: 165.7
click at [314, 62] on p "Explore our suite of market research, analysis, and education, curated especial…" at bounding box center [248, 53] width 210 height 22
click at [306, 57] on p "Explore our suite of market research, analysis, and education, curated especial…" at bounding box center [248, 53] width 210 height 22
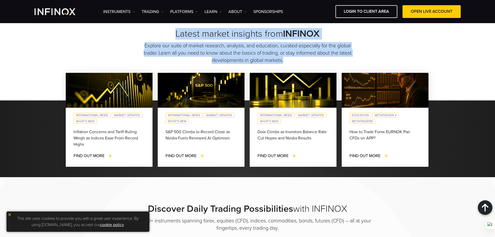
drag, startPoint x: 303, startPoint y: 57, endPoint x: 157, endPoint y: 30, distance: 149.2
click at [158, 30] on div "Latest market insights from INFINOX Explore our suite of market research, analy…" at bounding box center [248, 46] width 374 height 36
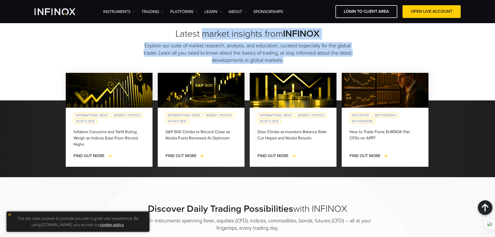
drag, startPoint x: 308, startPoint y: 59, endPoint x: 186, endPoint y: 0, distance: 134.8
click at [200, 30] on div "Latest market insights from INFINOX Explore our suite of market research, analy…" at bounding box center [248, 46] width 374 height 36
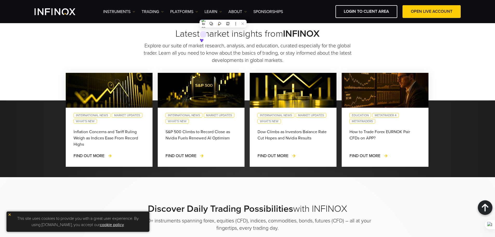
click at [87, 38] on h2 "Latest market insights from INFINOX" at bounding box center [248, 33] width 364 height 11
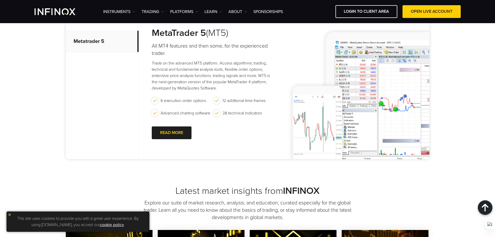
scroll to position [234, 0]
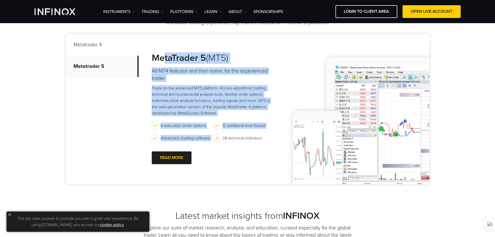
drag, startPoint x: 264, startPoint y: 138, endPoint x: 161, endPoint y: 51, distance: 134.7
click at [162, 51] on div "MetaTrader 5 (MT5) All MT4 features and then some, for the experienced trader. …" at bounding box center [209, 109] width 140 height 150
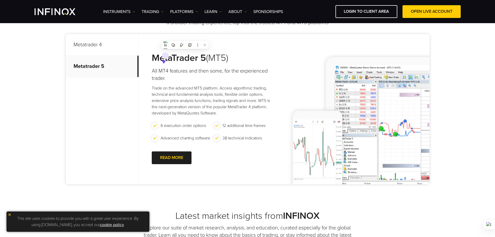
click at [153, 58] on strong "MetaTrader 5" at bounding box center [179, 57] width 54 height 11
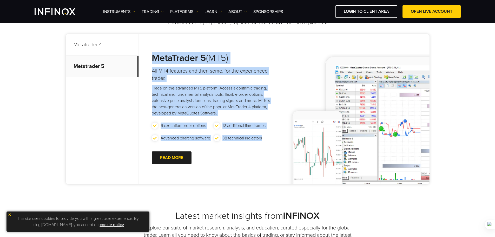
drag, startPoint x: 152, startPoint y: 55, endPoint x: 262, endPoint y: 138, distance: 137.4
click at [262, 138] on div "MetaTrader 5 (MT5) All MT4 features and then some, for the experienced trader. …" at bounding box center [209, 109] width 140 height 150
click at [234, 99] on p "Trade on the advanced MT5 platform. Access algorithmic trading, technical and f…" at bounding box center [214, 100] width 124 height 31
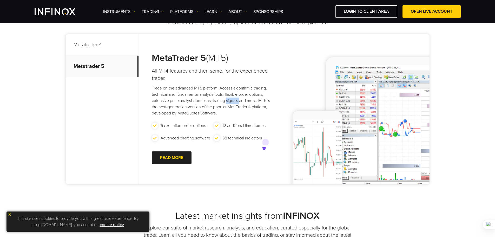
click at [234, 99] on p "Trade on the advanced MT5 platform. Access algorithmic trading, technical and f…" at bounding box center [214, 100] width 124 height 31
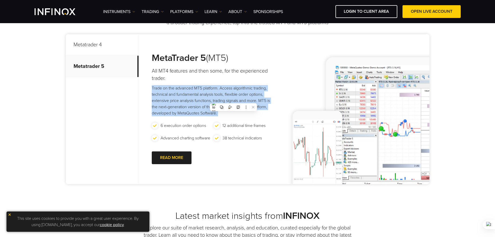
click at [234, 99] on p "Trade on the advanced MT5 platform. Access algorithmic trading, technical and f…" at bounding box center [214, 100] width 124 height 31
click at [234, 97] on p "Trade on the advanced MT5 platform. Access algorithmic trading, technical and f…" at bounding box center [214, 100] width 124 height 31
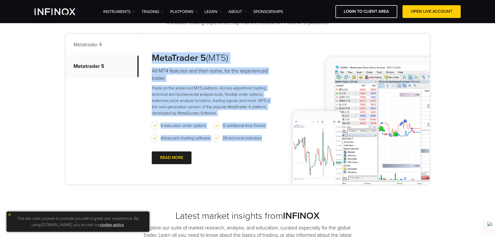
drag, startPoint x: 154, startPoint y: 55, endPoint x: 263, endPoint y: 137, distance: 135.9
click at [263, 137] on div "MetaTrader 5 (MT5) All MT4 features and then some, for the experienced trader. …" at bounding box center [209, 109] width 140 height 150
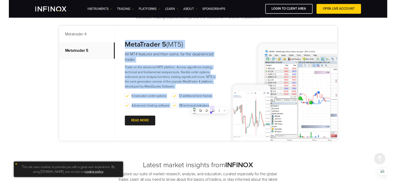
scroll to position [338, 0]
